Goal: Transaction & Acquisition: Purchase product/service

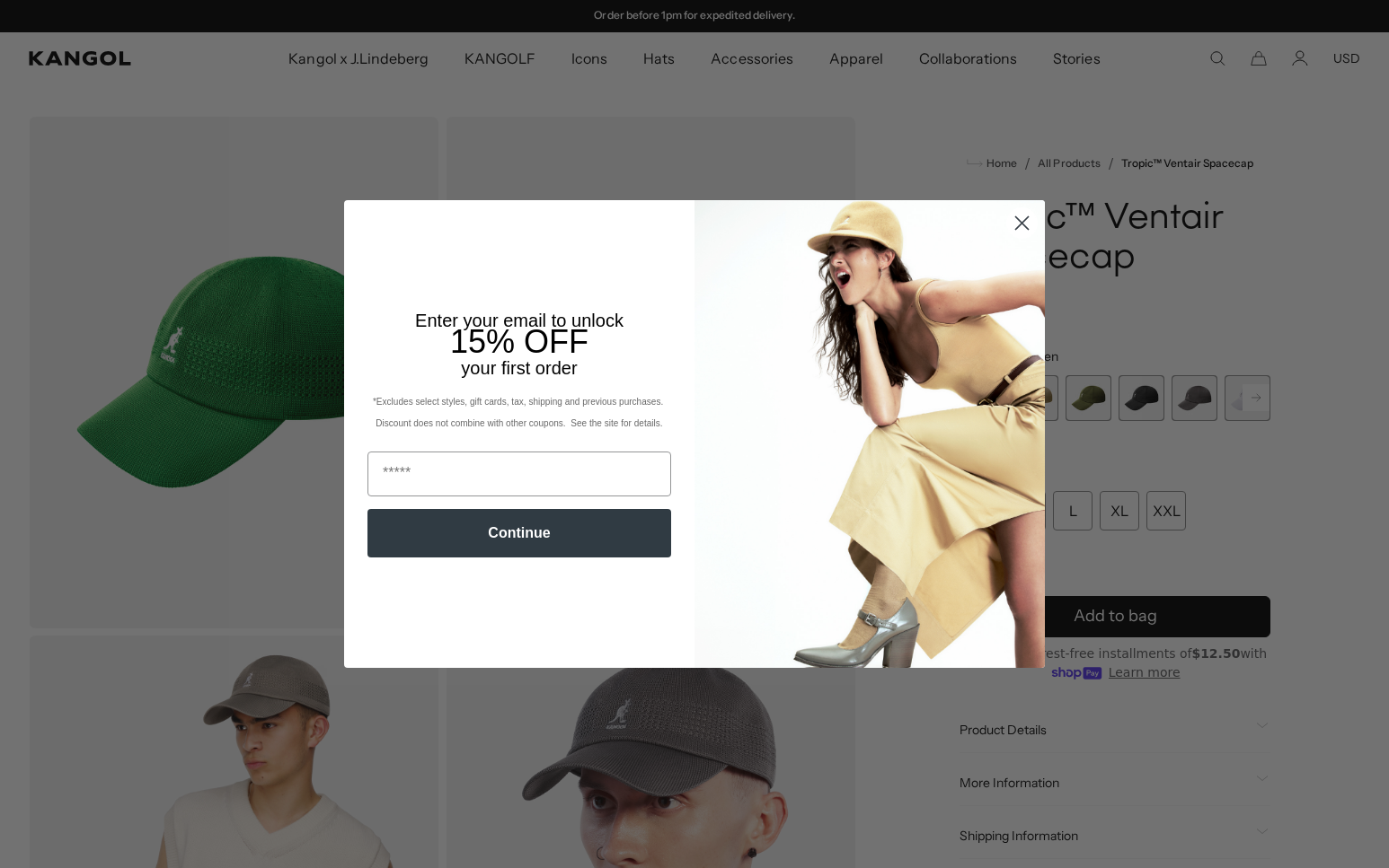
click at [1025, 216] on circle "Close dialog" at bounding box center [1022, 223] width 30 height 30
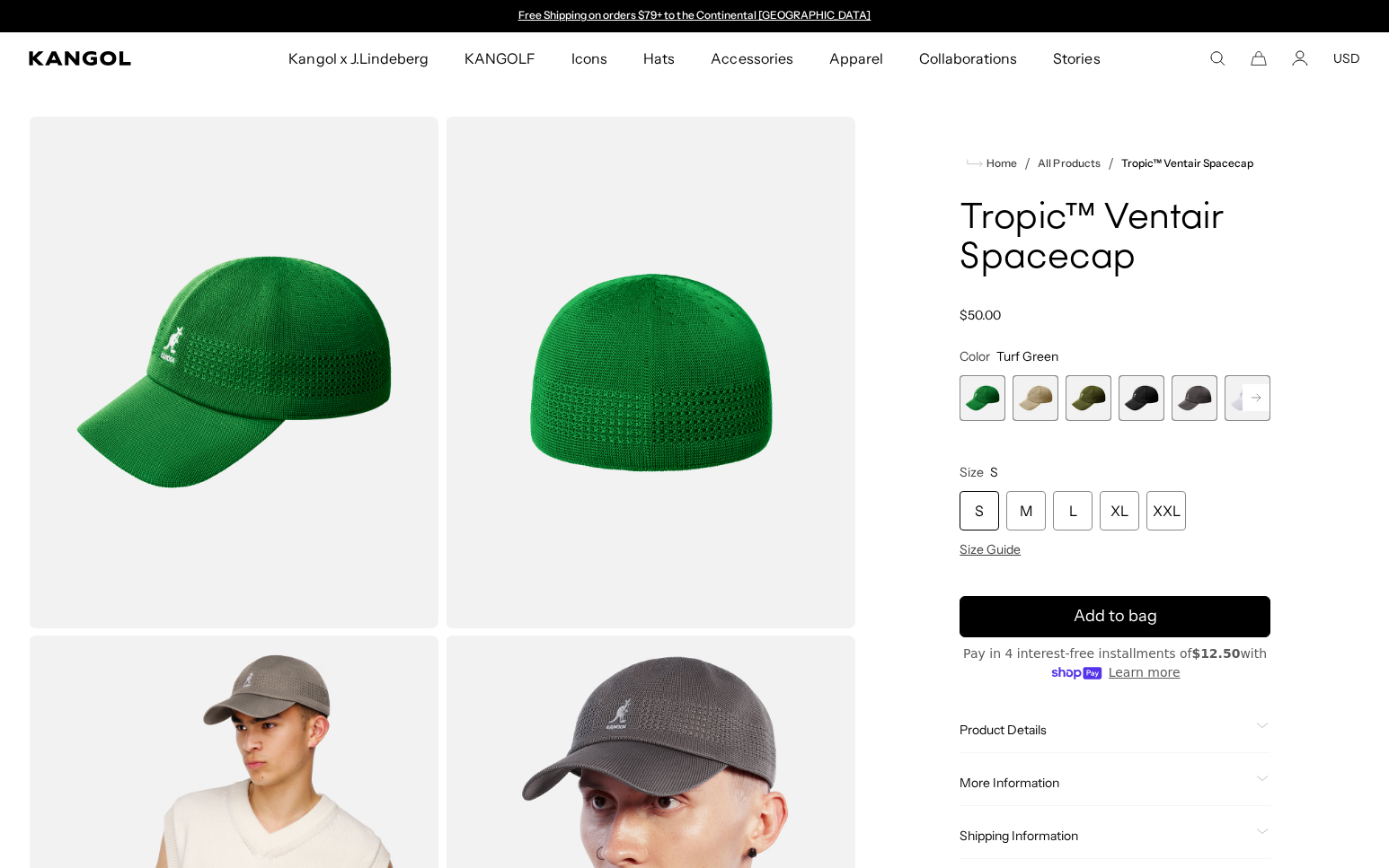
click at [1259, 391] on rect at bounding box center [1256, 397] width 27 height 27
click at [1194, 397] on span "6 of 8" at bounding box center [1194, 398] width 46 height 46
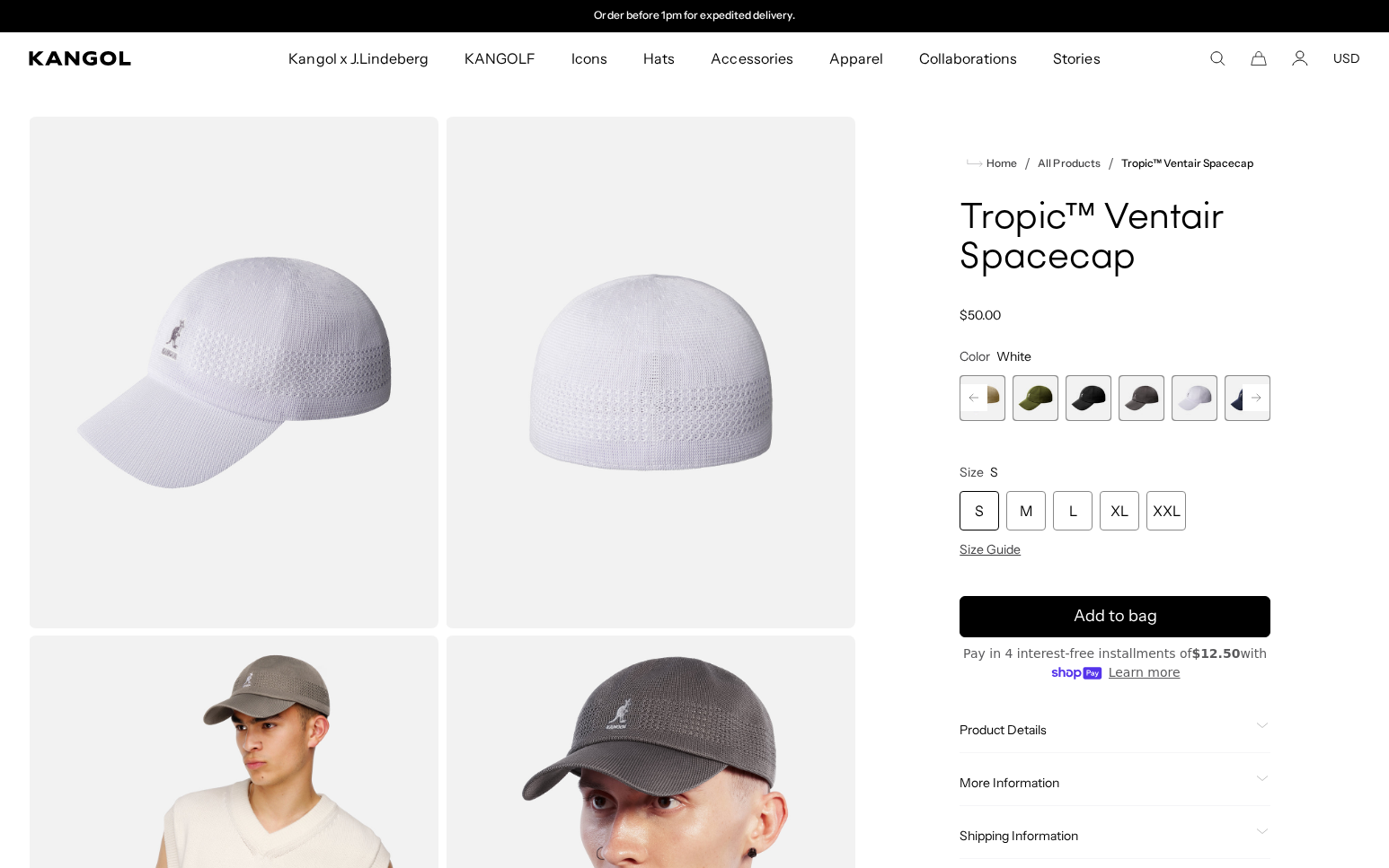
click at [1235, 395] on span "7 of 8" at bounding box center [1248, 398] width 46 height 46
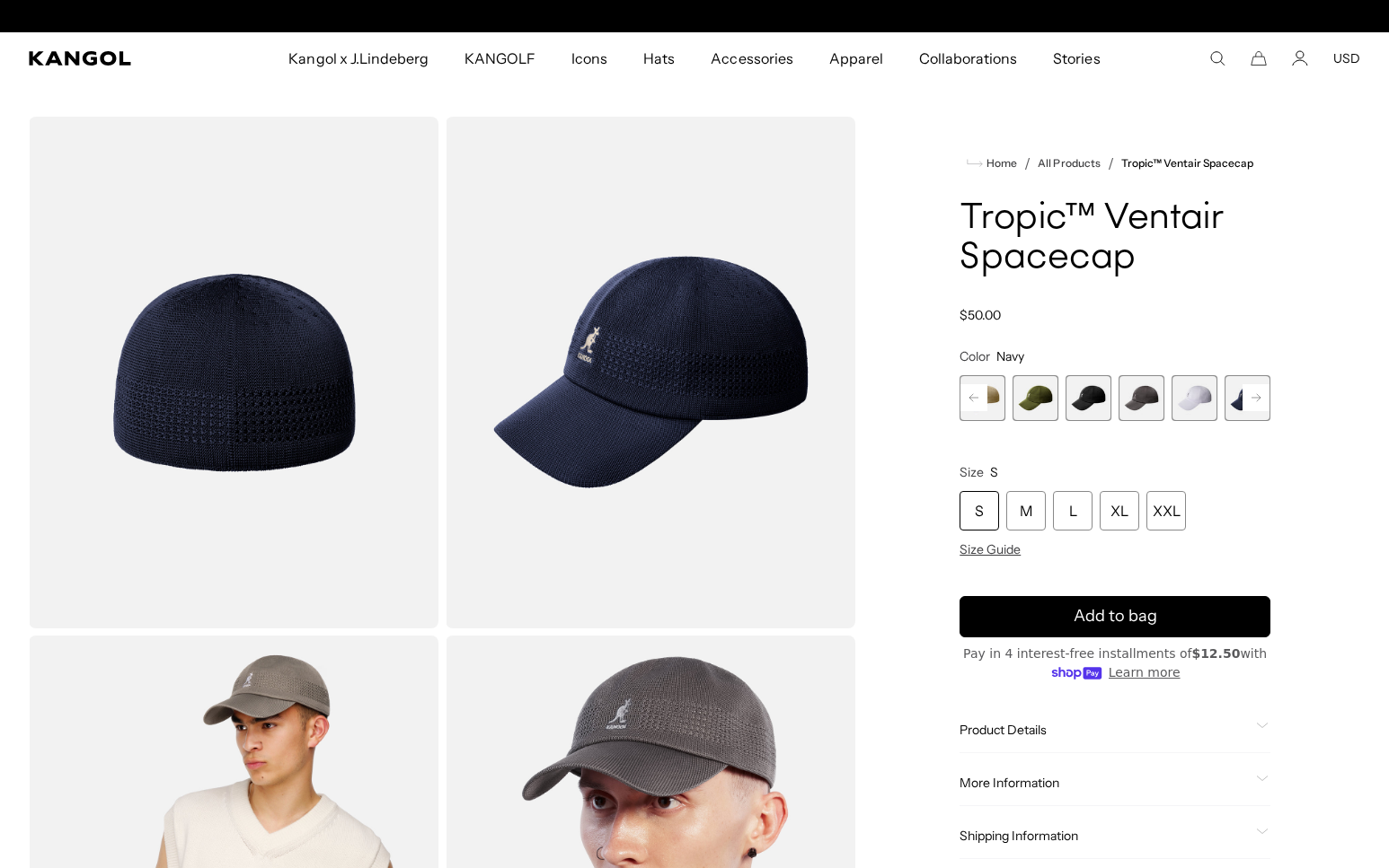
scroll to position [0, 370]
click at [1262, 399] on rect at bounding box center [1256, 397] width 27 height 27
click at [1263, 399] on span "8 of 8" at bounding box center [1248, 398] width 46 height 46
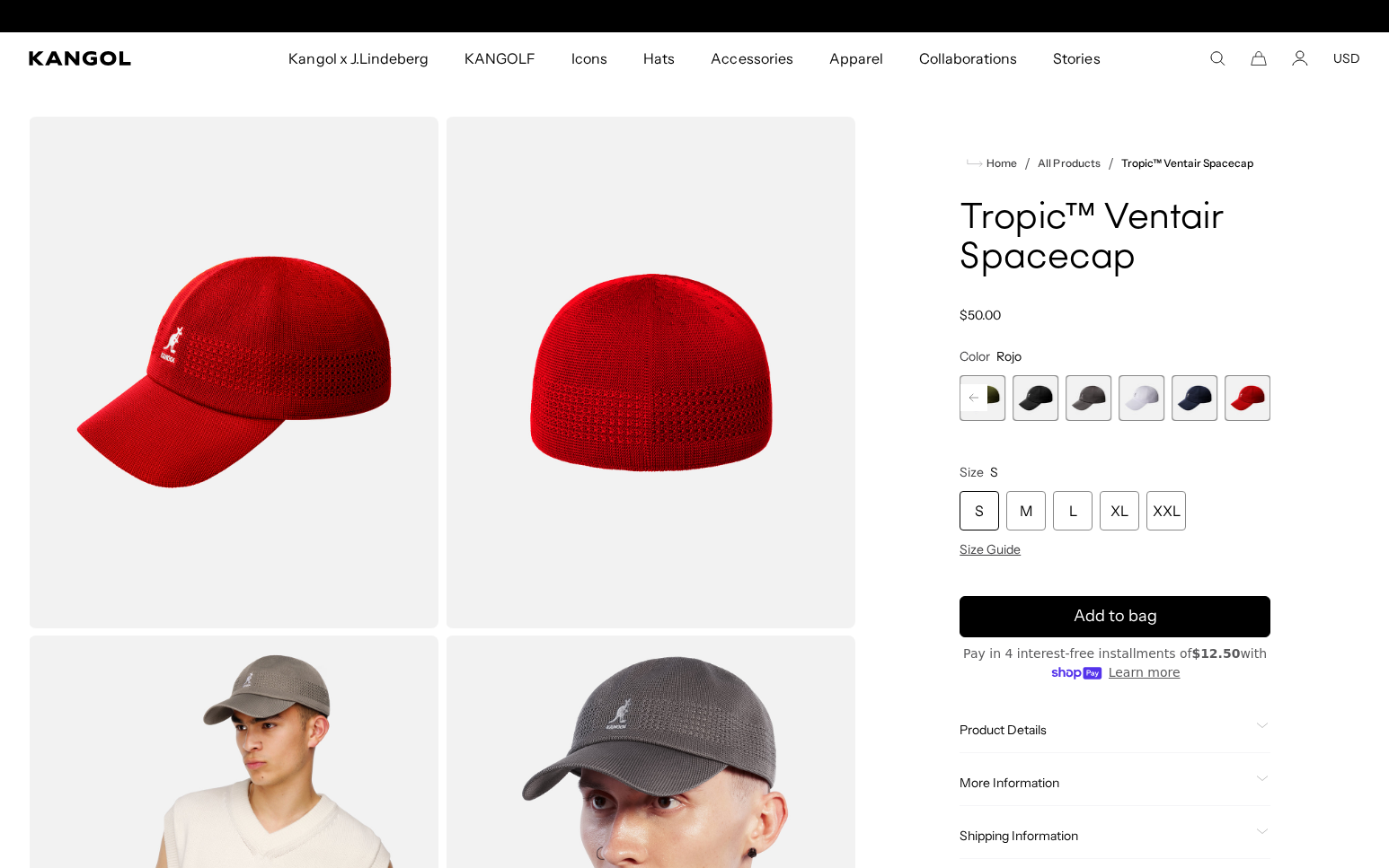
scroll to position [0, 370]
click at [1196, 396] on span "7 of 8" at bounding box center [1194, 398] width 46 height 46
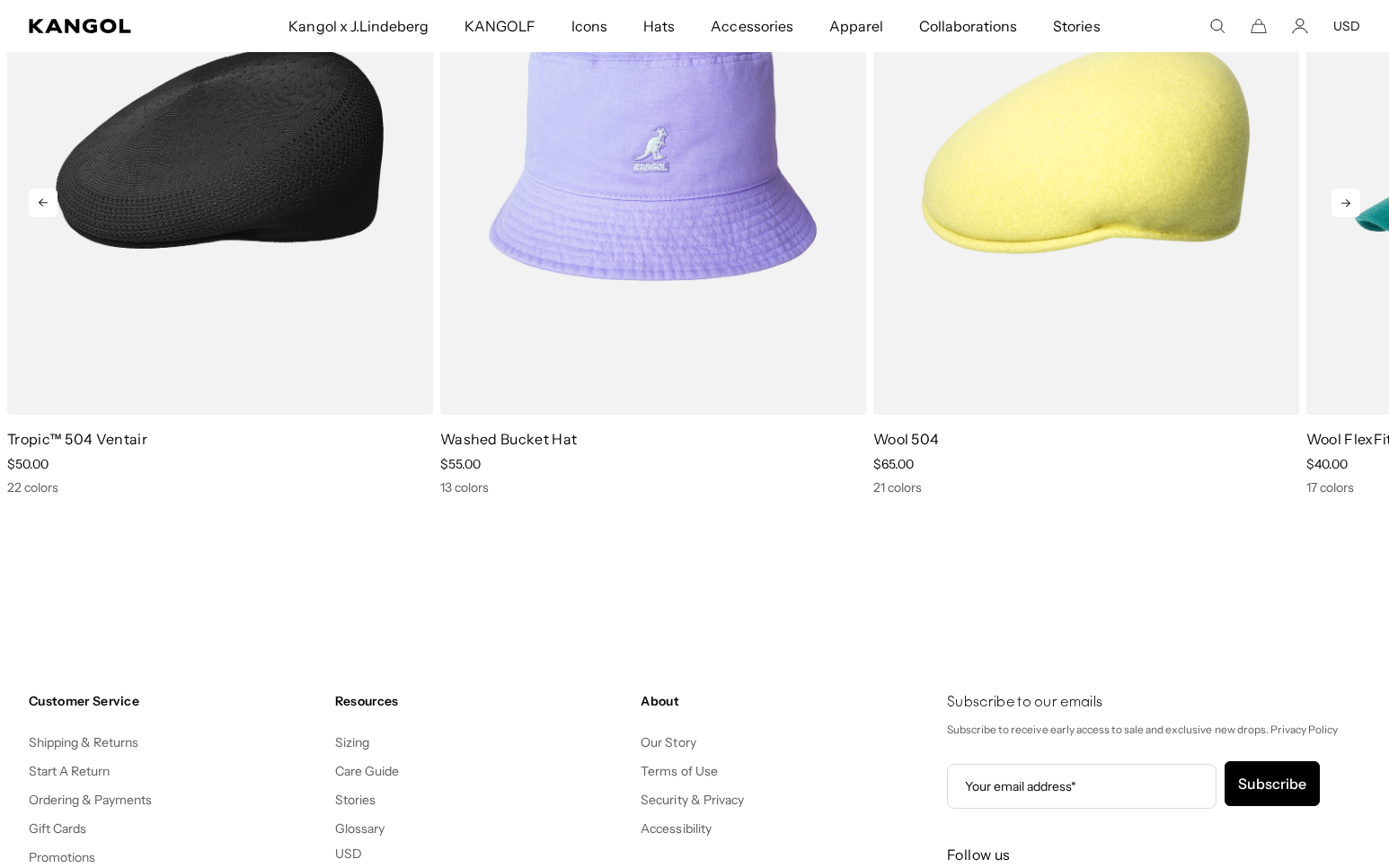
scroll to position [0, 370]
